Goal: Task Accomplishment & Management: Use online tool/utility

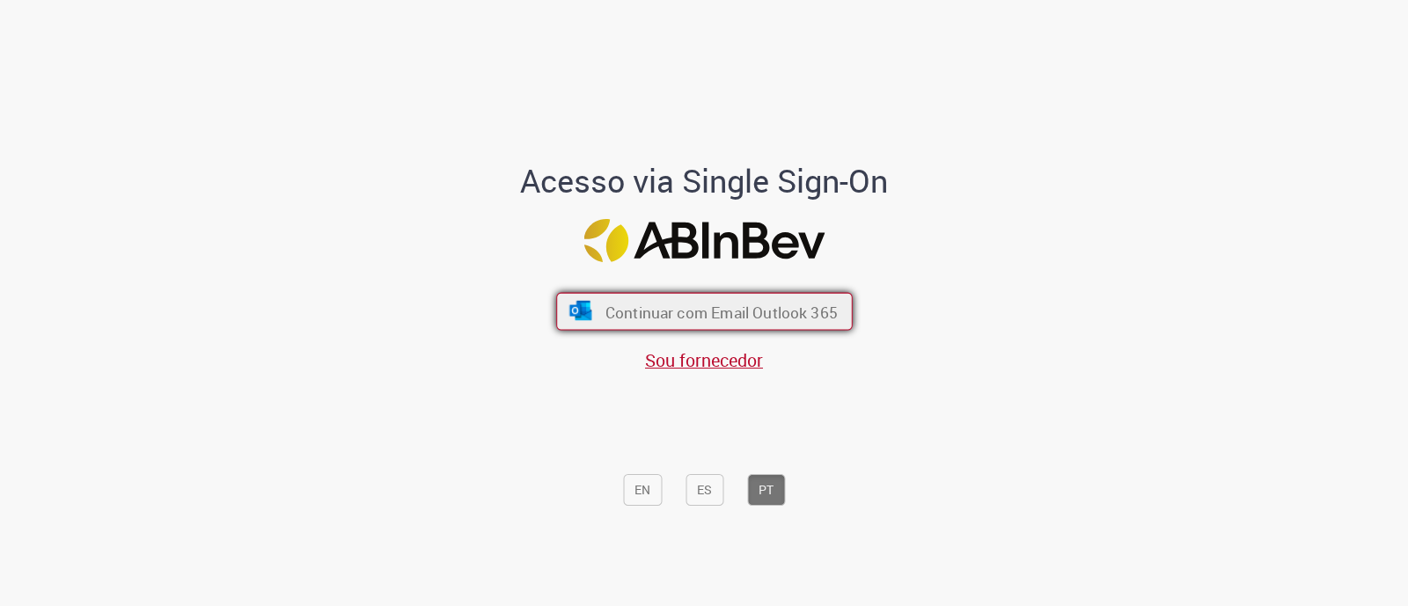
click at [732, 315] on font "Continuar com Email Outlook 365" at bounding box center [721, 312] width 232 height 20
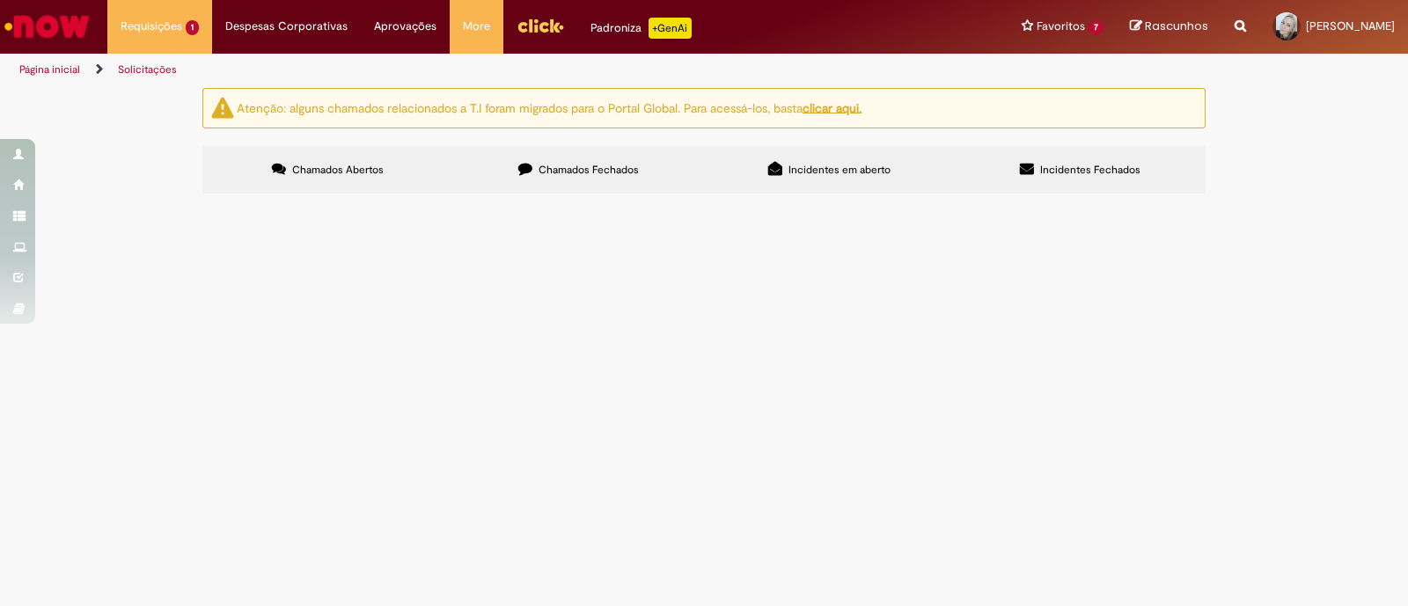
click at [528, 37] on img "Menu Cabeçalho" at bounding box center [541, 25] width 48 height 26
